Goal: Find specific page/section: Find specific page/section

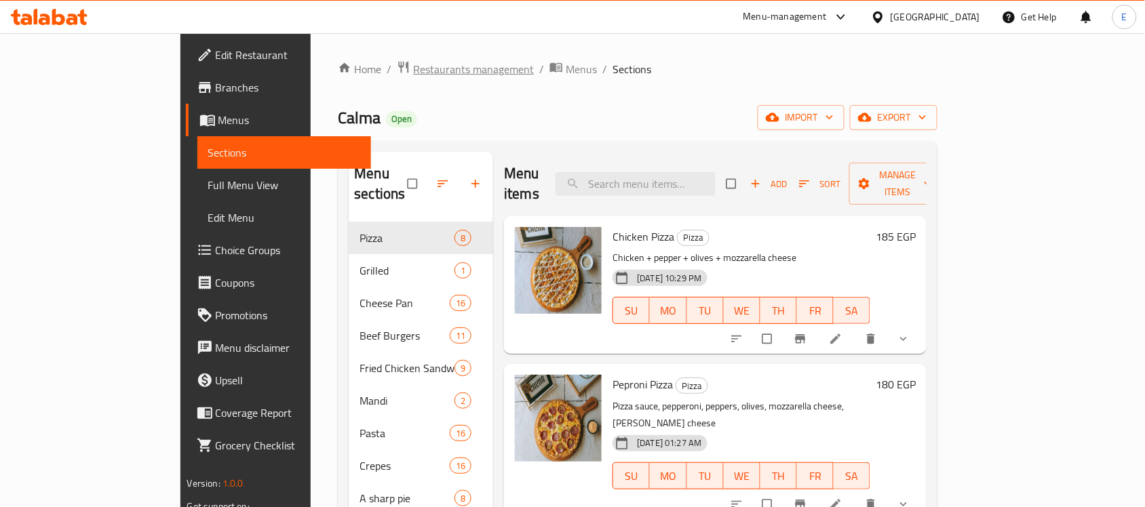
click at [413, 65] on span "Restaurants management" at bounding box center [473, 69] width 121 height 16
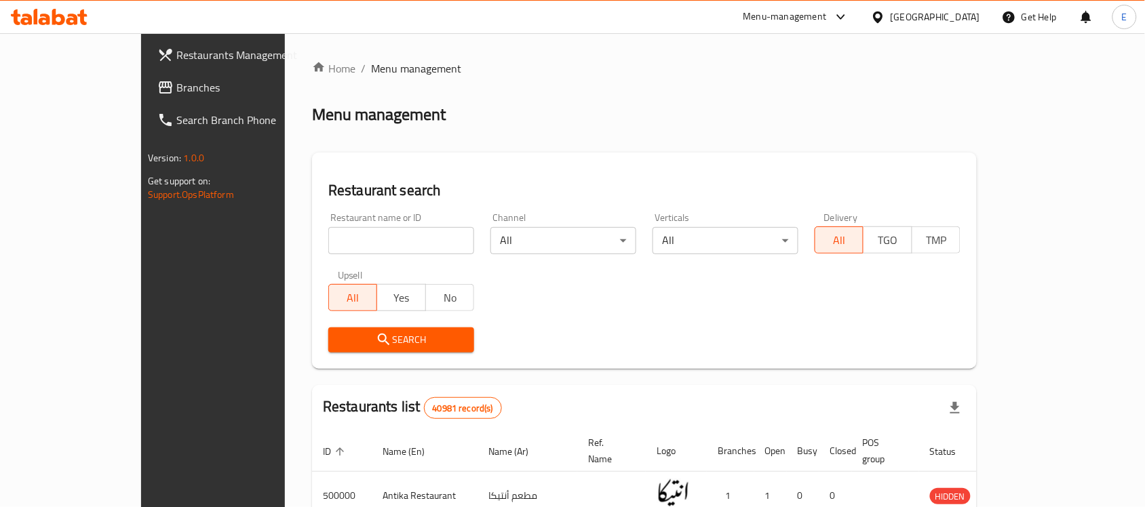
click at [345, 258] on div "Home / Menu management Menu management Restaurant search Restaurant name or ID …" at bounding box center [644, 480] width 665 height 841
click at [351, 242] on input "search" at bounding box center [401, 240] width 146 height 27
click button "Search" at bounding box center [401, 340] width 146 height 25
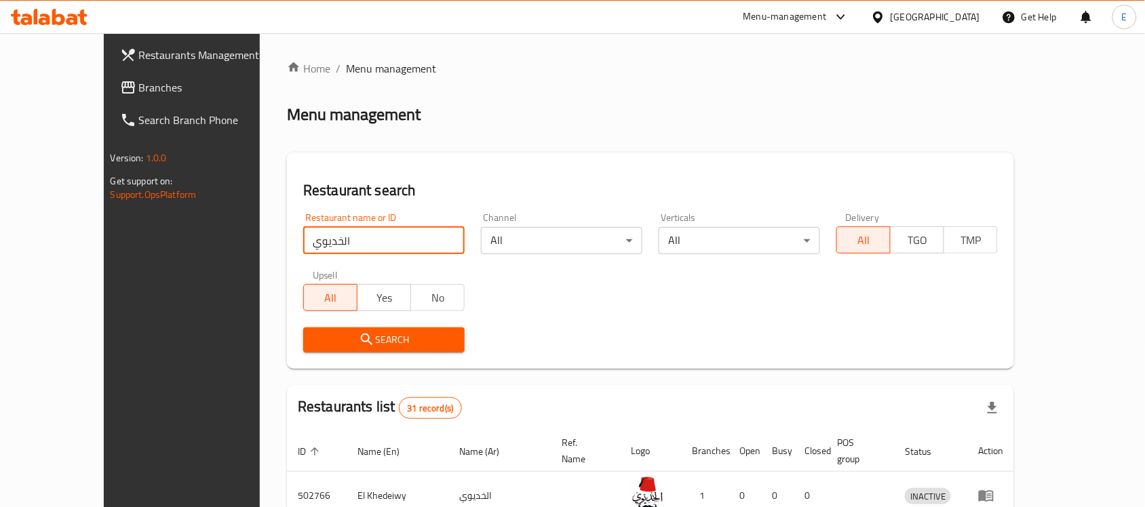
click at [303, 238] on input "الخديوي" at bounding box center [383, 240] width 161 height 27
type input "khedewy"
click button "Search" at bounding box center [383, 340] width 161 height 25
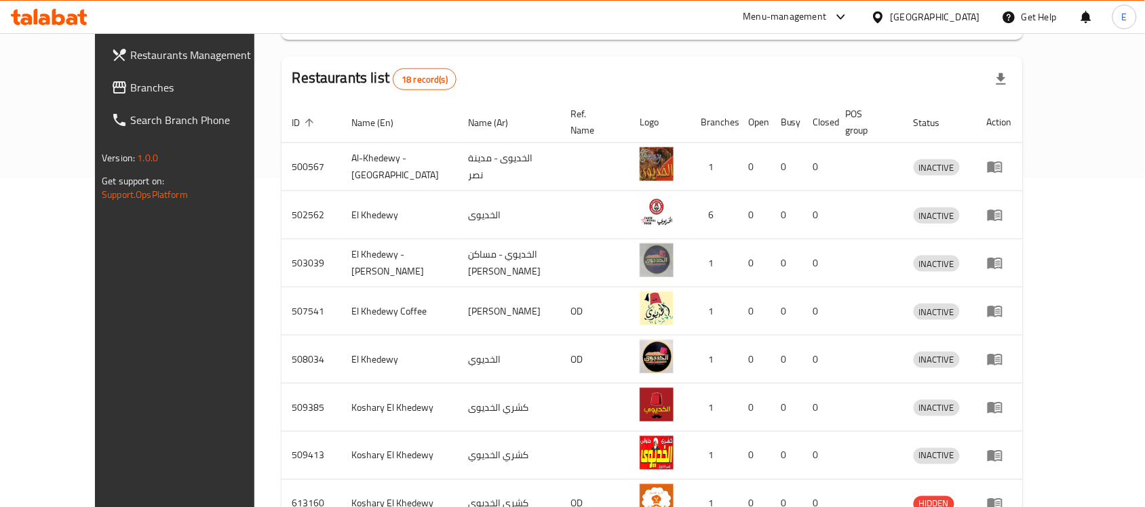
scroll to position [503, 0]
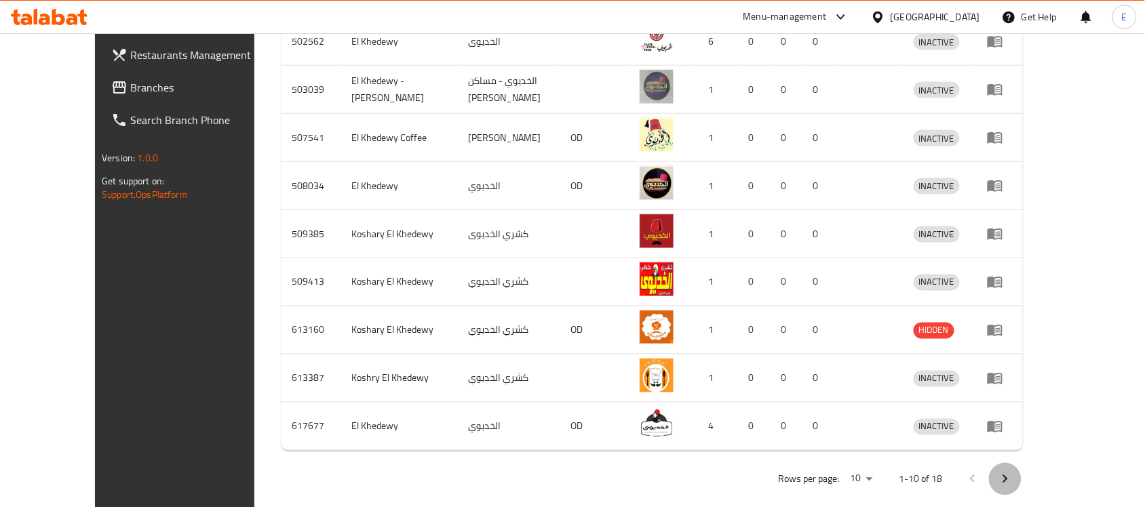
click at [1014, 472] on icon "Next page" at bounding box center [1005, 480] width 16 height 16
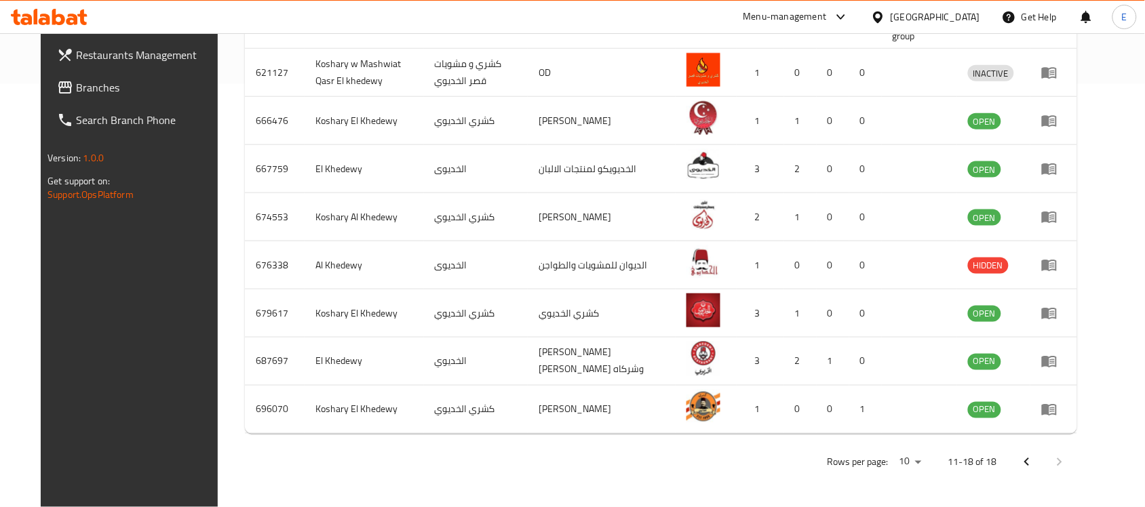
scroll to position [422, 0]
